Goal: Task Accomplishment & Management: Use online tool/utility

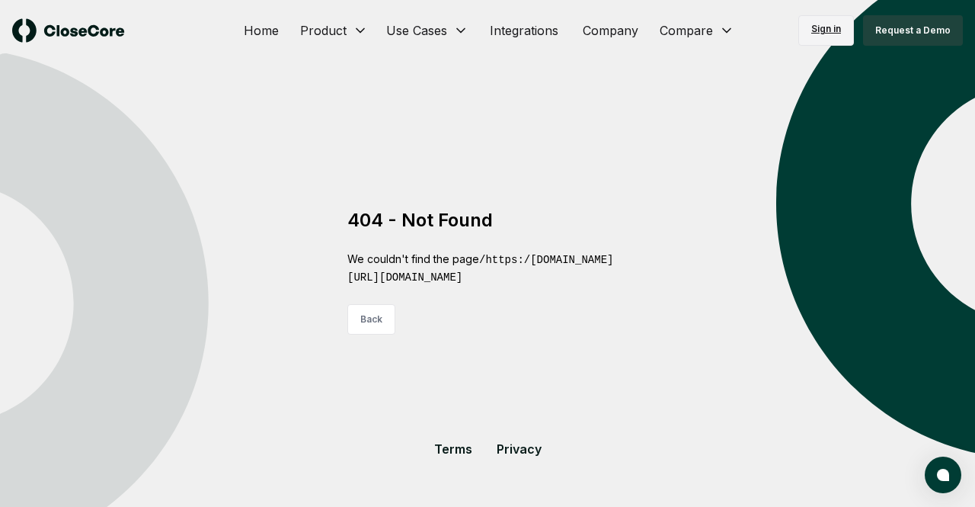
click at [825, 31] on link "Sign in" at bounding box center [827, 30] width 56 height 30
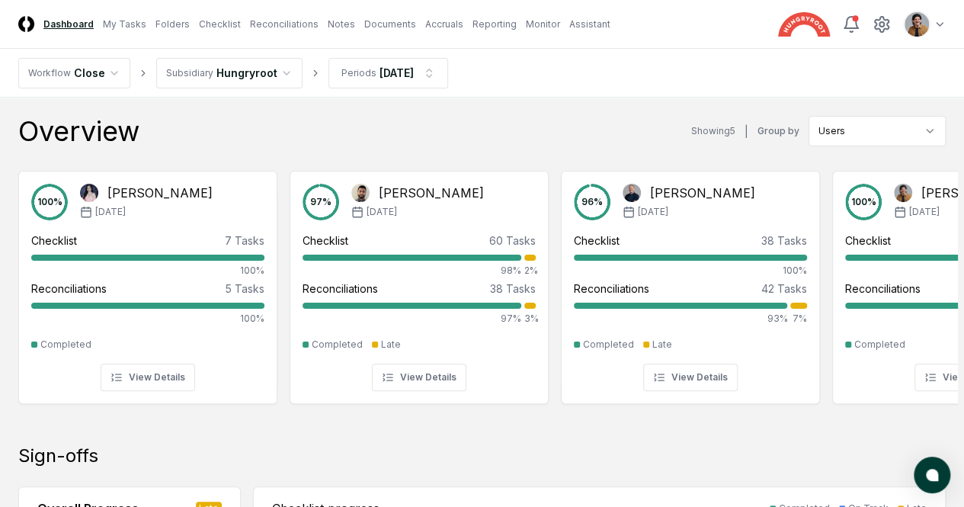
click at [584, 34] on header "CloseCore Dashboard My Tasks Folders Checklist Reconciliations Notes Documents …" at bounding box center [482, 24] width 964 height 49
click at [560, 18] on link "Monitor" at bounding box center [543, 25] width 34 height 14
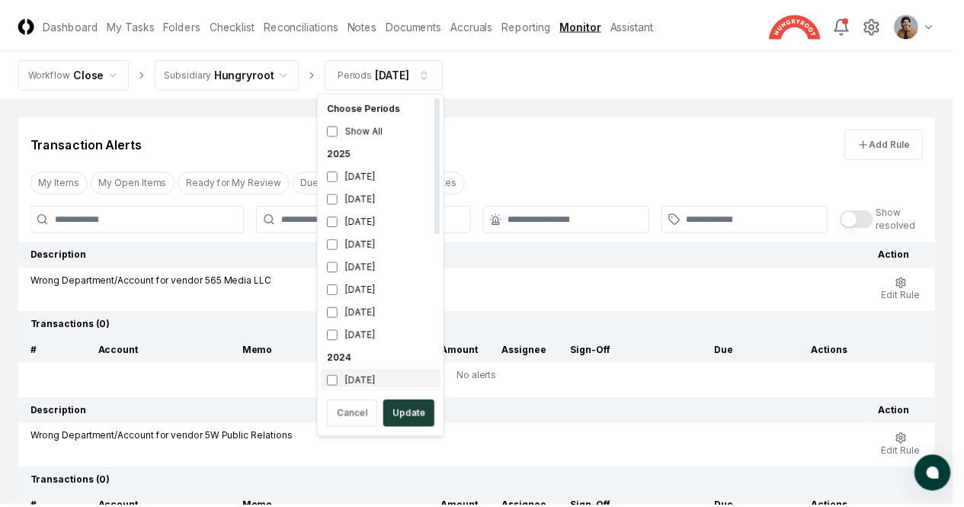
scroll to position [5, 0]
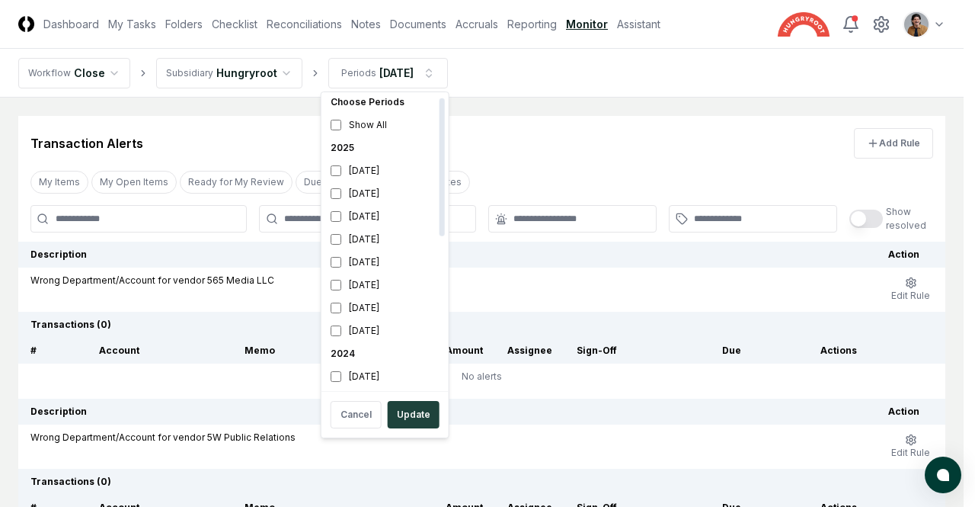
click at [422, 428] on div "Cancel Update" at bounding box center [385, 415] width 121 height 40
click at [408, 412] on button "Update" at bounding box center [414, 414] width 52 height 27
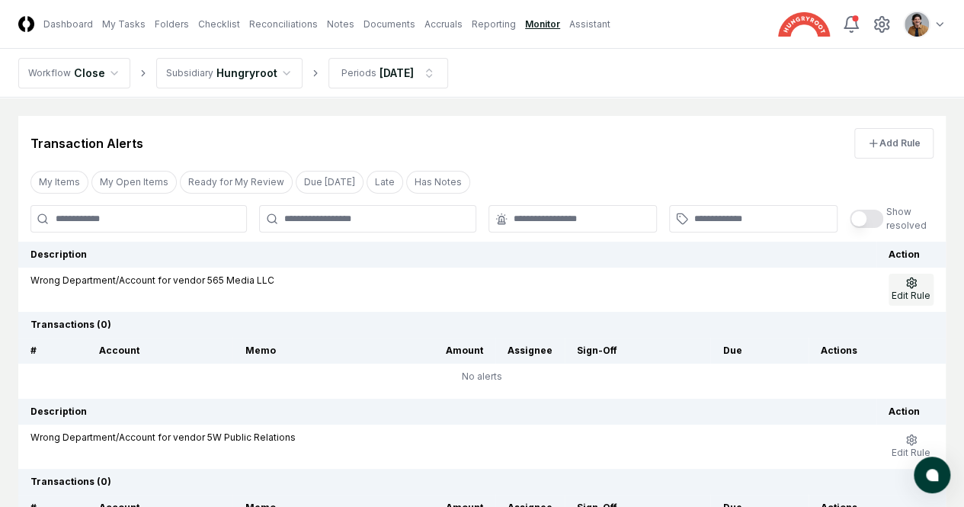
click at [922, 290] on span "Edit Rule" at bounding box center [911, 295] width 39 height 11
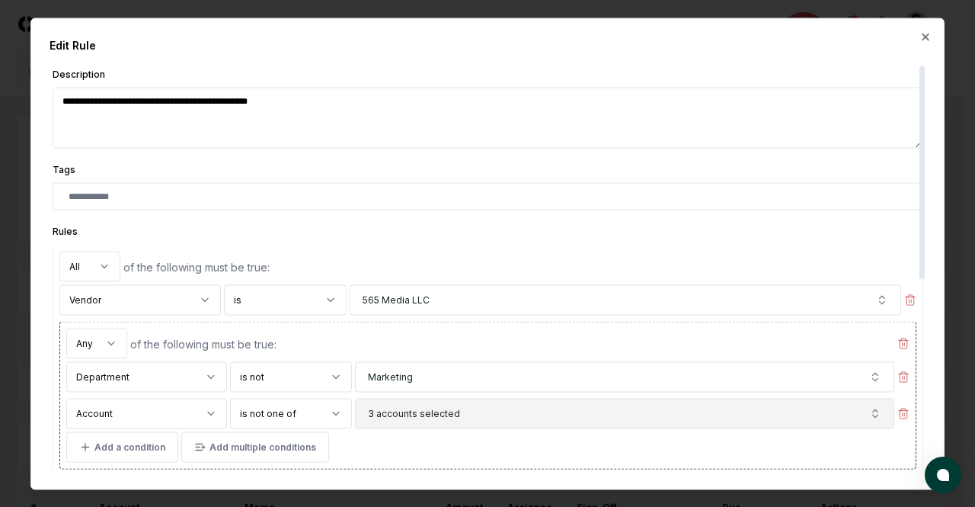
click at [721, 420] on button "3 accounts selected" at bounding box center [625, 413] width 540 height 30
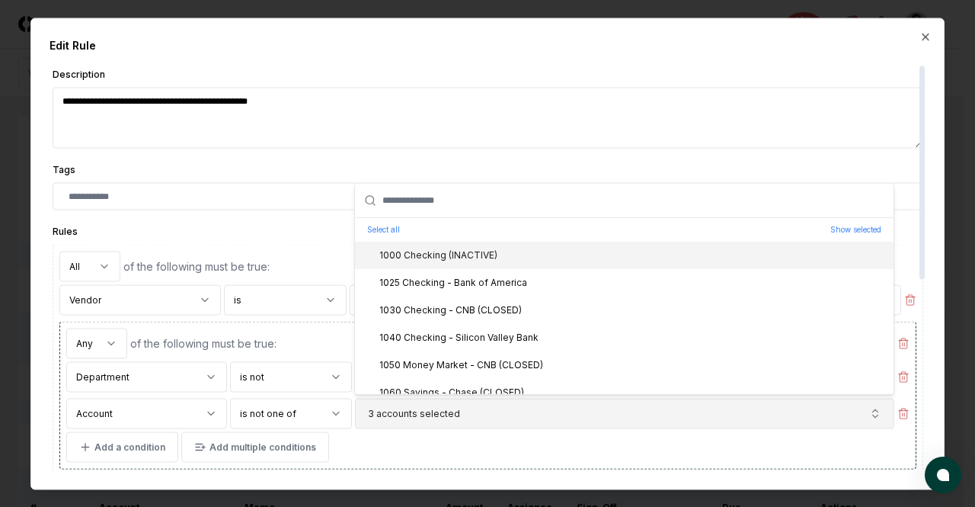
click at [721, 420] on button "3 accounts selected" at bounding box center [625, 413] width 540 height 30
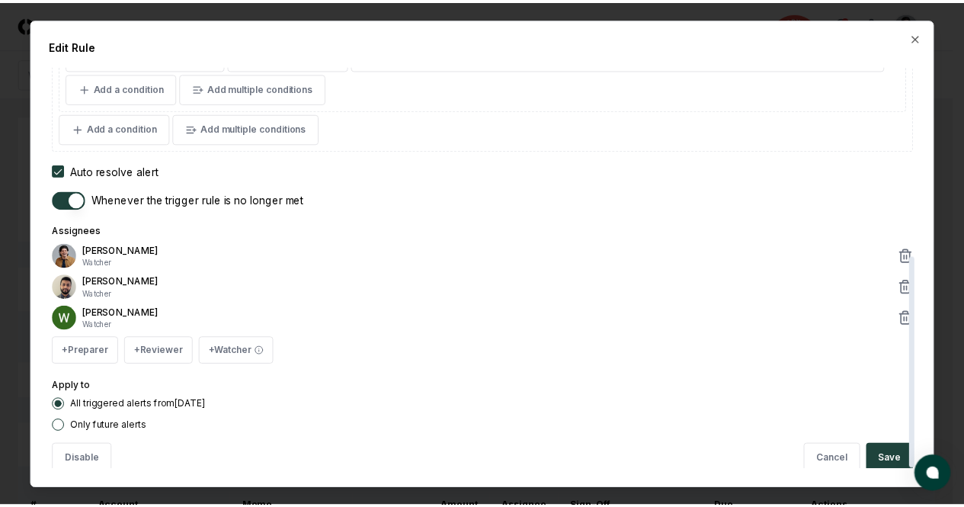
scroll to position [362, 0]
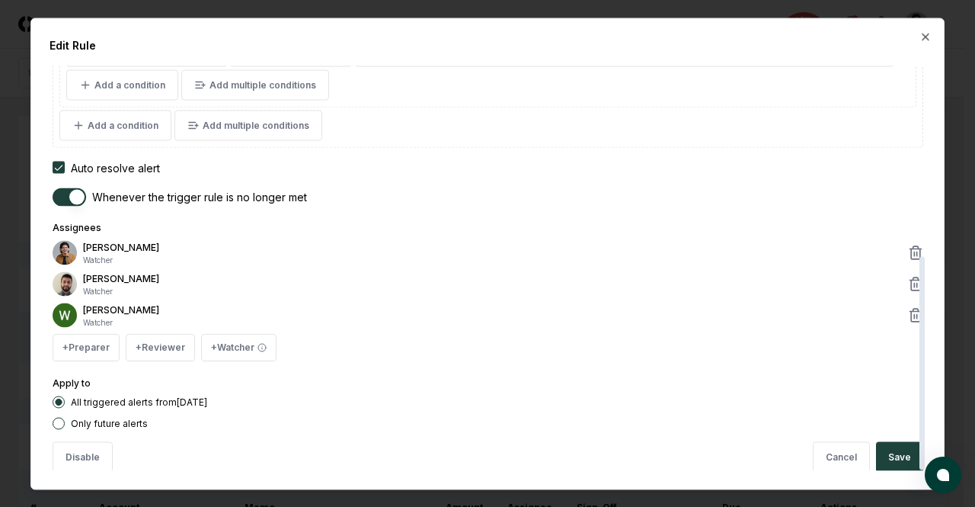
drag, startPoint x: 921, startPoint y: 199, endPoint x: 954, endPoint y: 390, distance: 194.2
click at [925, 390] on div at bounding box center [922, 362] width 5 height 213
click at [833, 460] on button "Cancel" at bounding box center [841, 456] width 57 height 30
type textarea "*"
